Goal: Find specific page/section: Find specific page/section

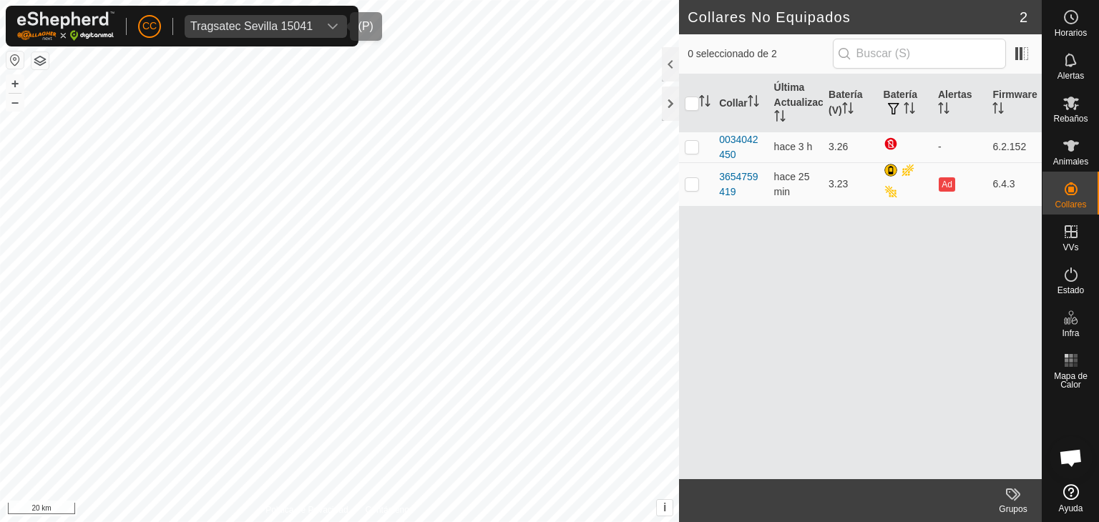
click at [260, 31] on div "Tragsatec Sevilla 15041" at bounding box center [251, 26] width 122 height 11
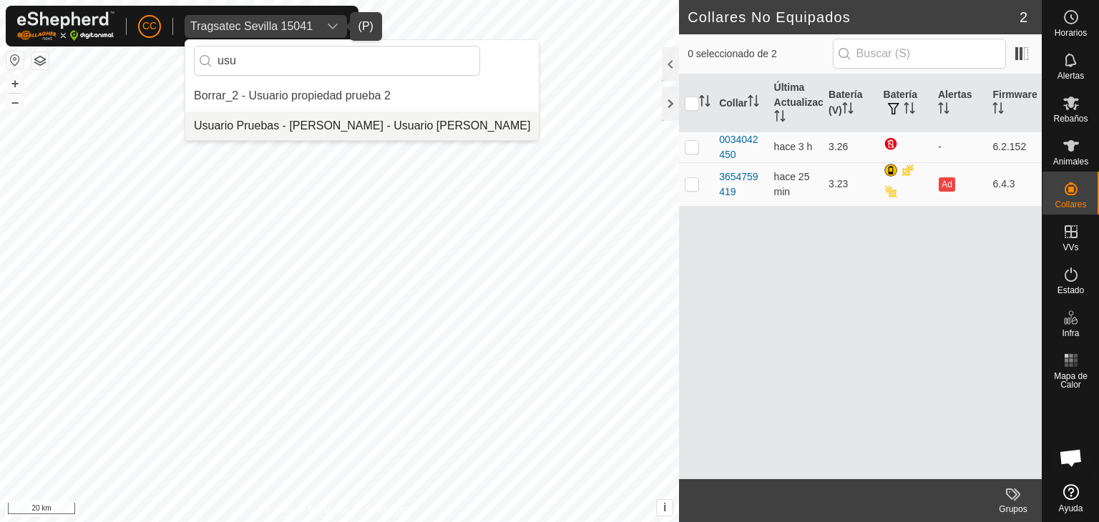
type input "usu"
click at [292, 122] on li "Usuario Pruebas - [PERSON_NAME] - Usuario [PERSON_NAME]" at bounding box center [362, 126] width 354 height 29
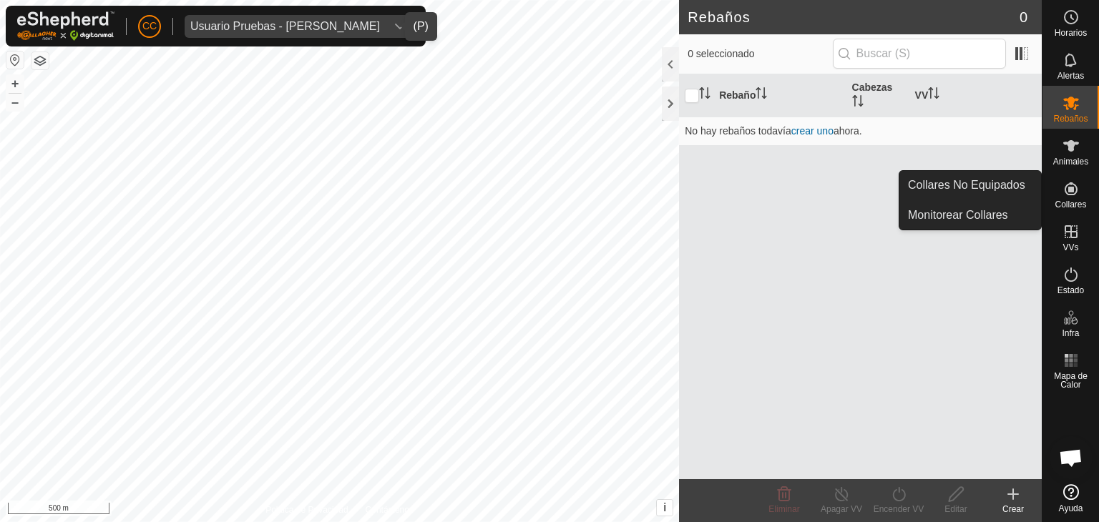
click at [1018, 191] on link "Collares No Equipados" at bounding box center [971, 185] width 142 height 29
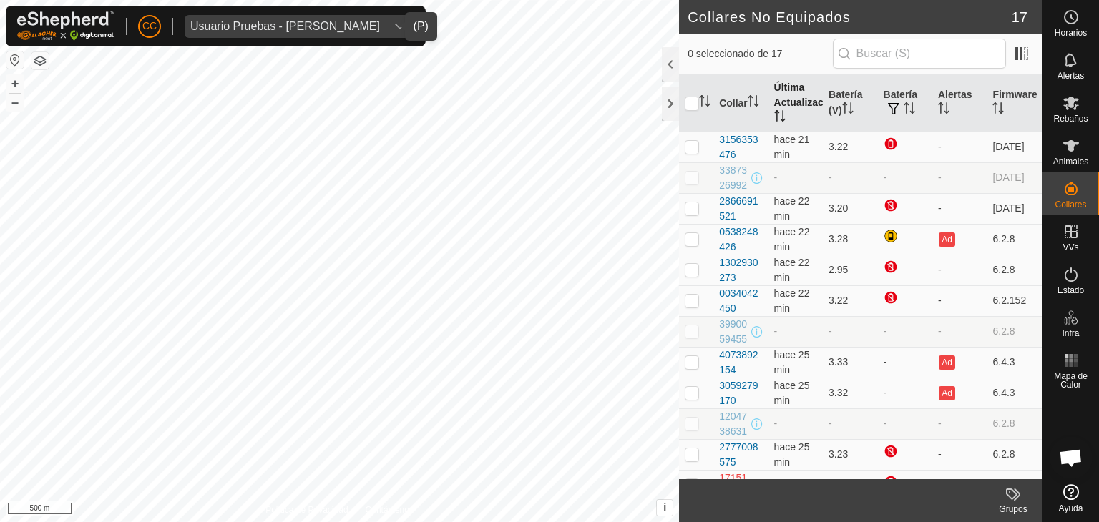
click at [796, 99] on th "Última Actualización" at bounding box center [796, 103] width 54 height 58
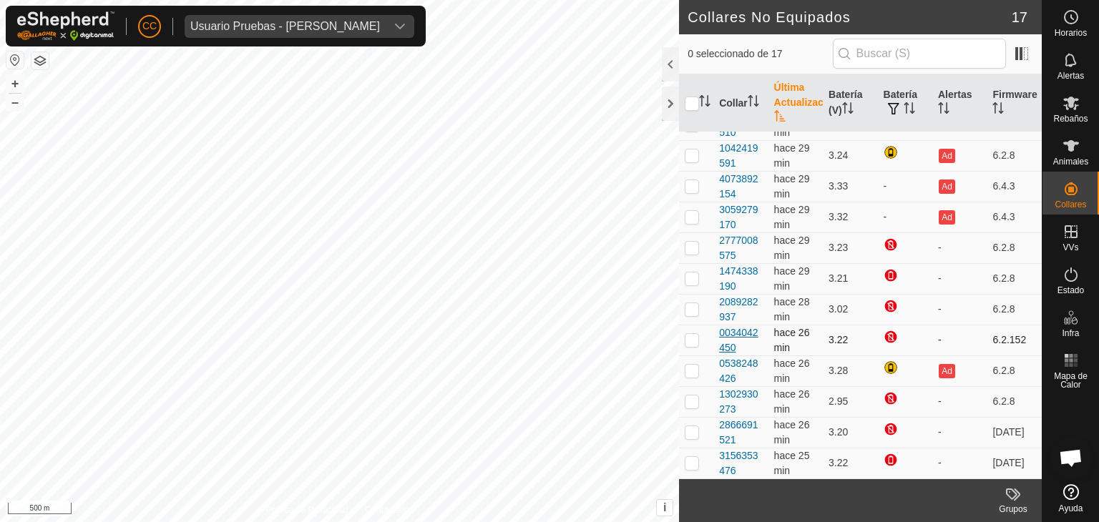
scroll to position [248, 0]
click at [319, 31] on div "Usuario Pruebas - [PERSON_NAME]" at bounding box center [285, 26] width 190 height 11
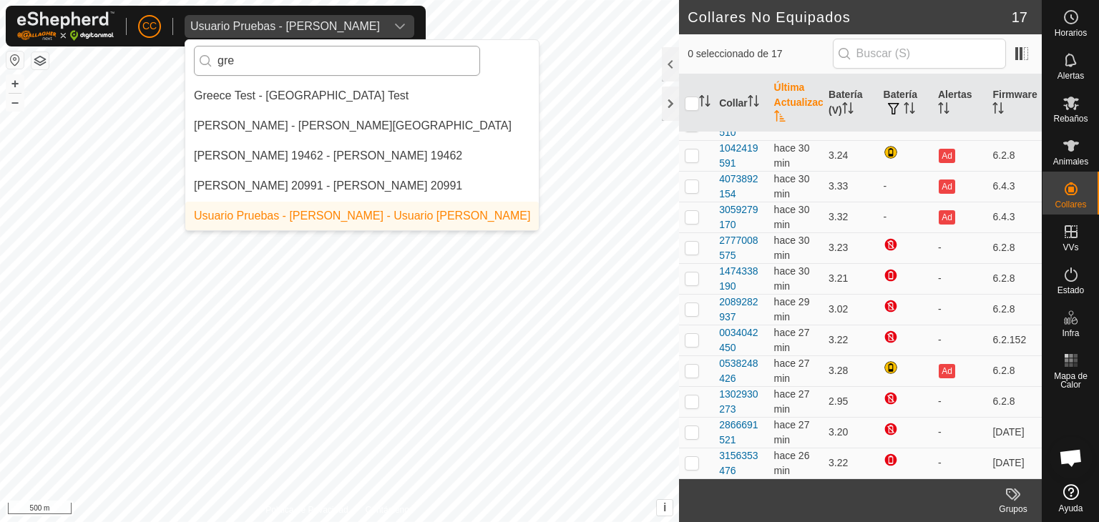
scroll to position [0, 0]
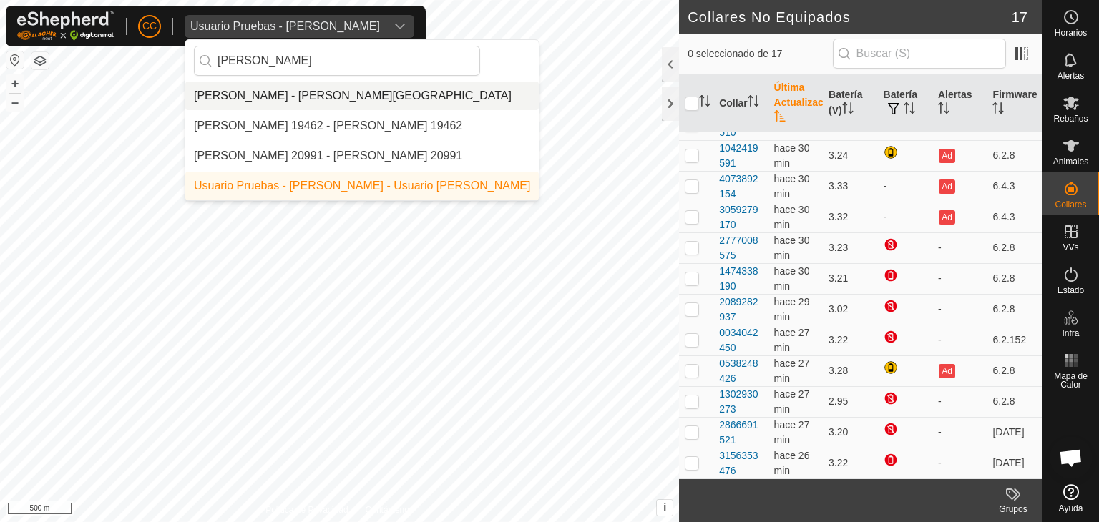
type input "[PERSON_NAME]"
click at [349, 88] on li "[PERSON_NAME] - [PERSON_NAME][GEOGRAPHIC_DATA]" at bounding box center [362, 96] width 354 height 29
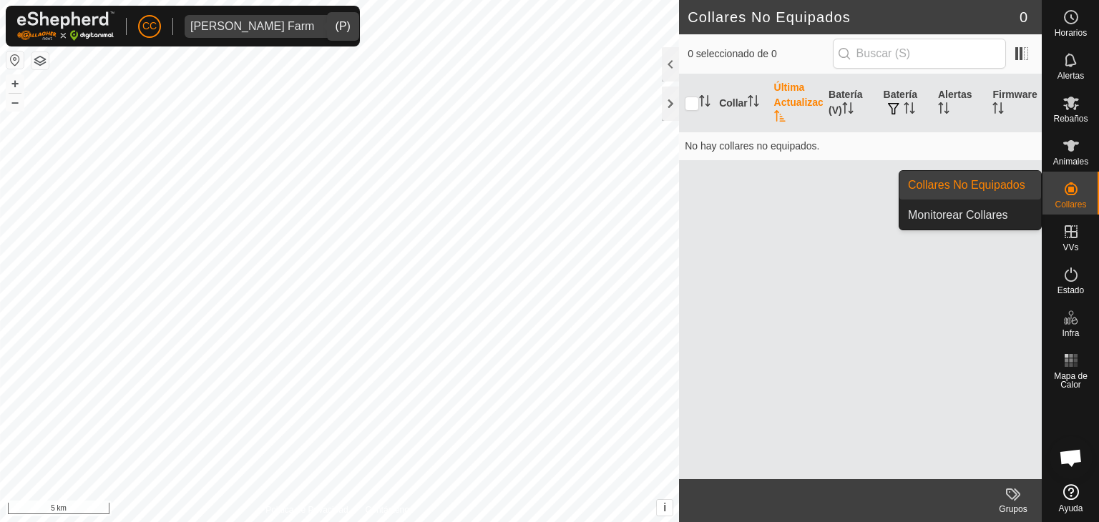
click at [1020, 189] on link "Collares No Equipados" at bounding box center [971, 185] width 142 height 29
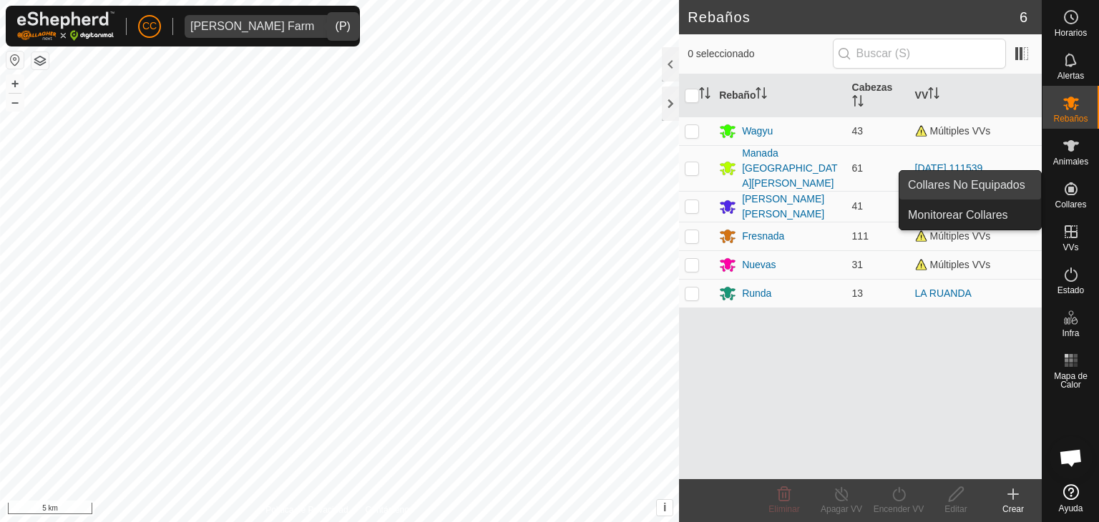
click at [1025, 185] on link "Collares No Equipados" at bounding box center [971, 185] width 142 height 29
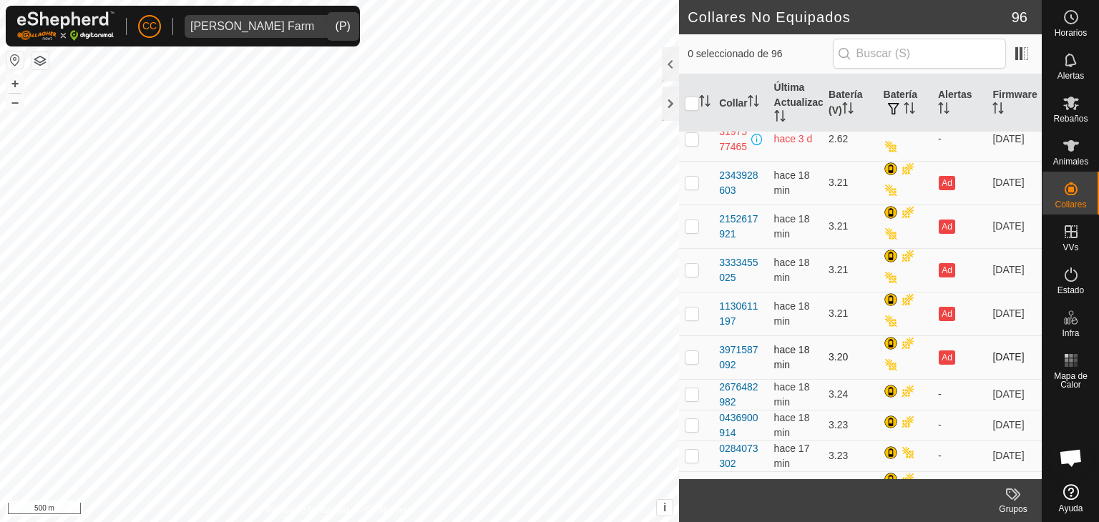
scroll to position [572, 0]
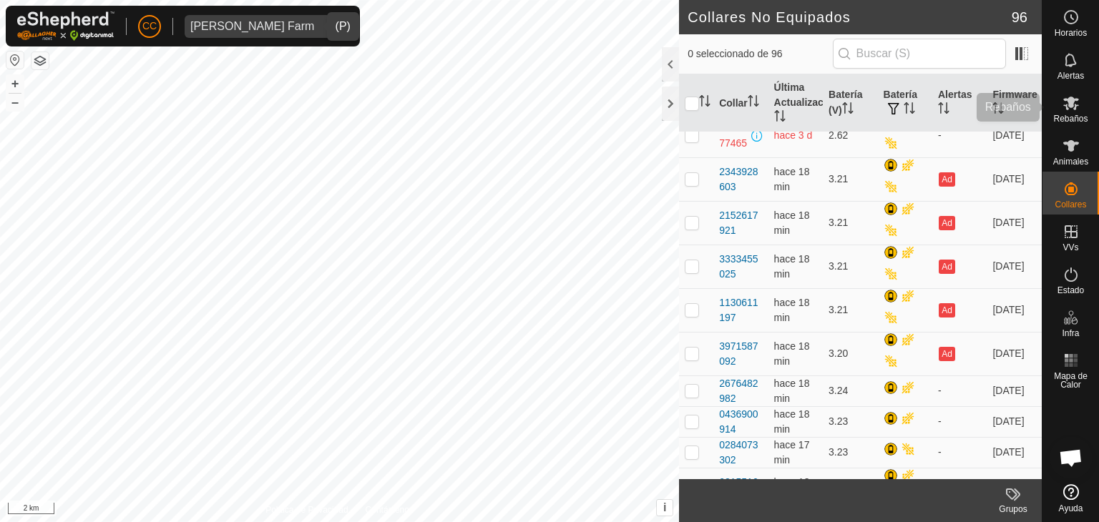
click at [1074, 115] on span "Rebaños" at bounding box center [1070, 118] width 34 height 9
